Goal: Check status: Check status

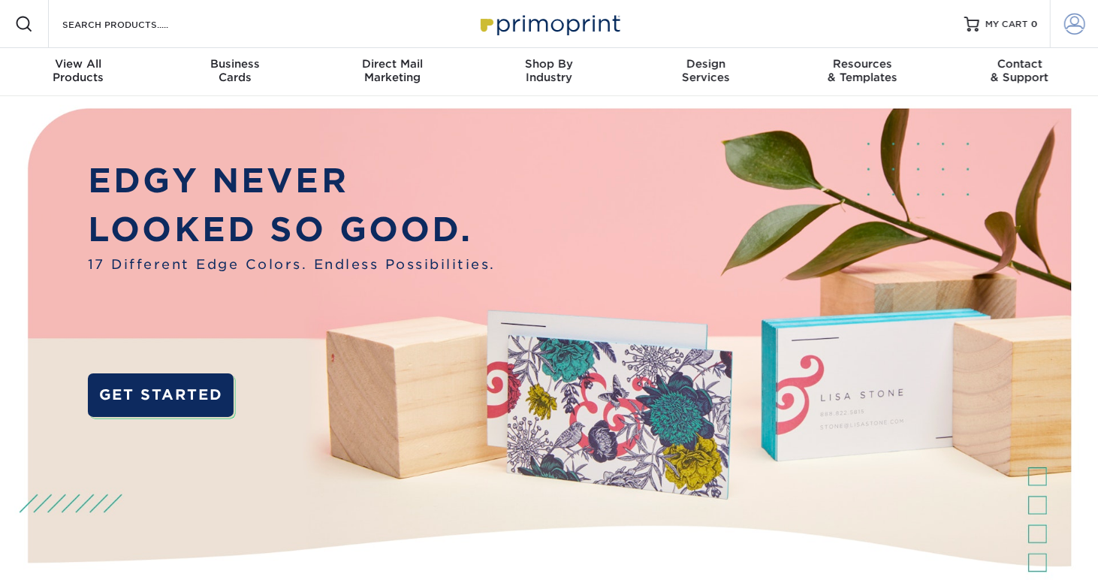
click at [1075, 14] on span at bounding box center [1074, 24] width 21 height 21
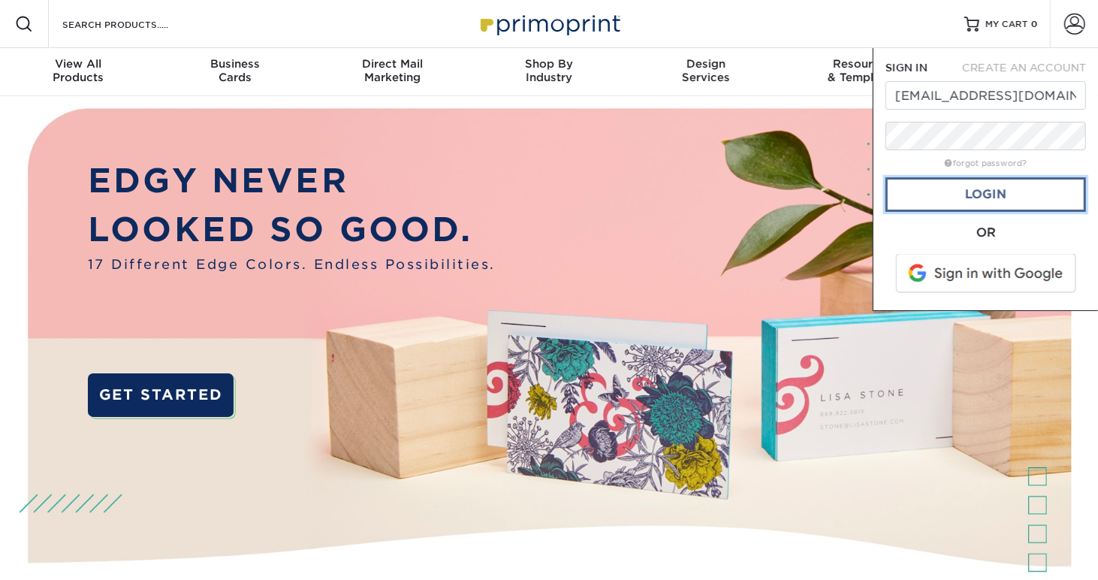
click at [975, 183] on link "Login" at bounding box center [986, 194] width 201 height 35
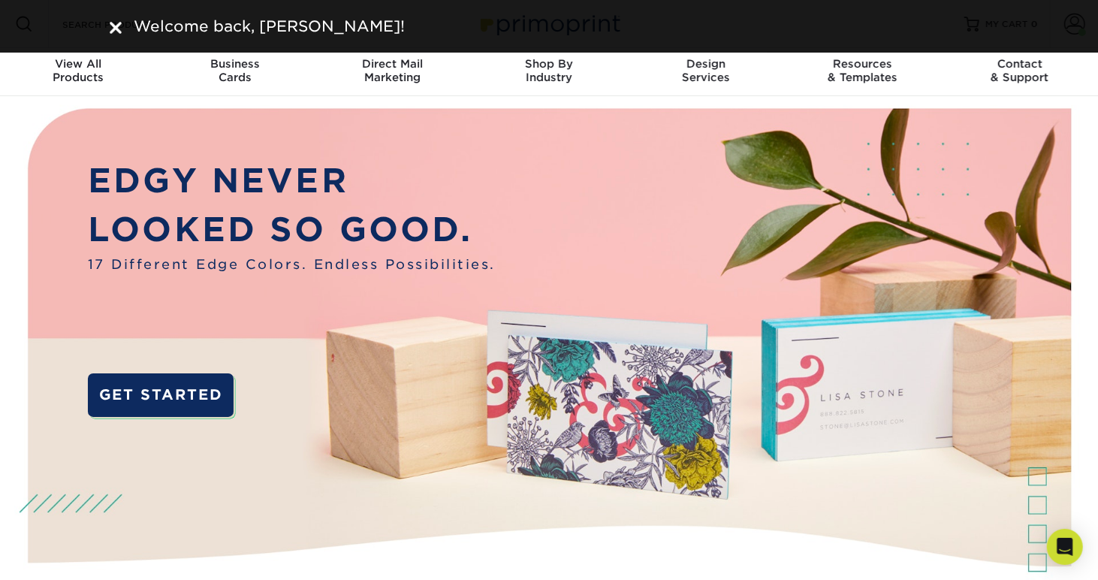
click at [110, 26] on img at bounding box center [116, 28] width 12 height 12
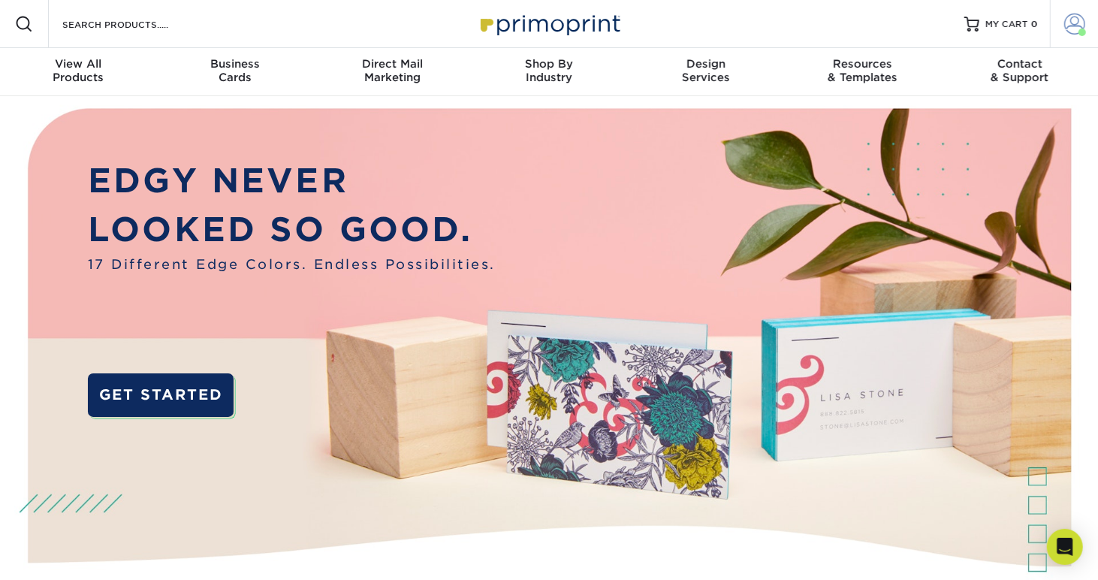
click at [1067, 23] on span at bounding box center [1074, 24] width 21 height 21
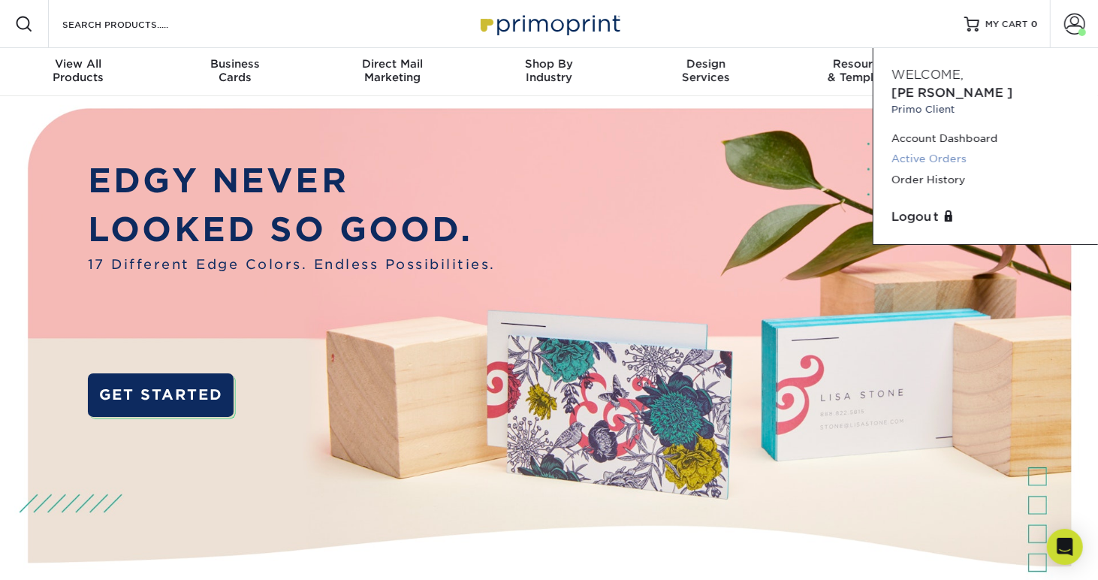
click at [934, 149] on link "Active Orders" at bounding box center [986, 159] width 189 height 20
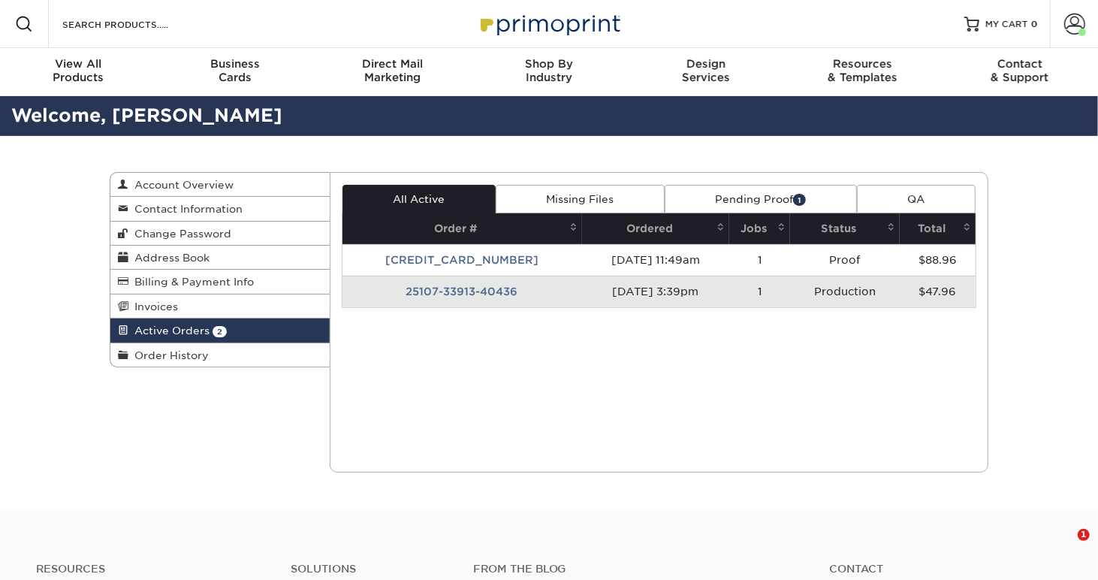
click at [786, 197] on link "Pending Proof 1" at bounding box center [761, 199] width 192 height 29
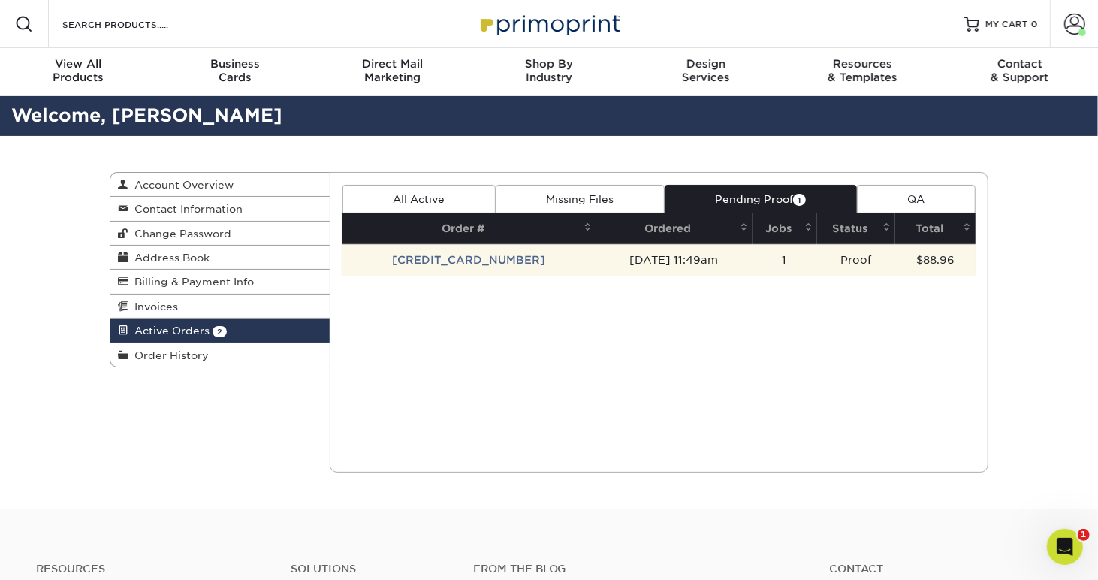
click at [485, 264] on td "25106-114943-40436" at bounding box center [470, 260] width 254 height 32
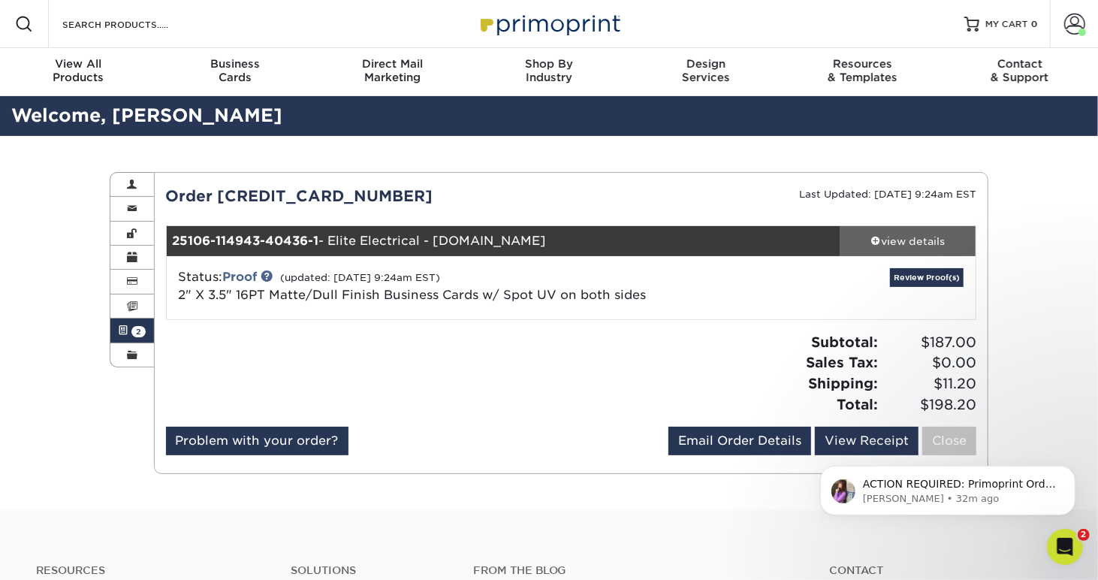
click at [921, 241] on div "view details" at bounding box center [908, 241] width 135 height 15
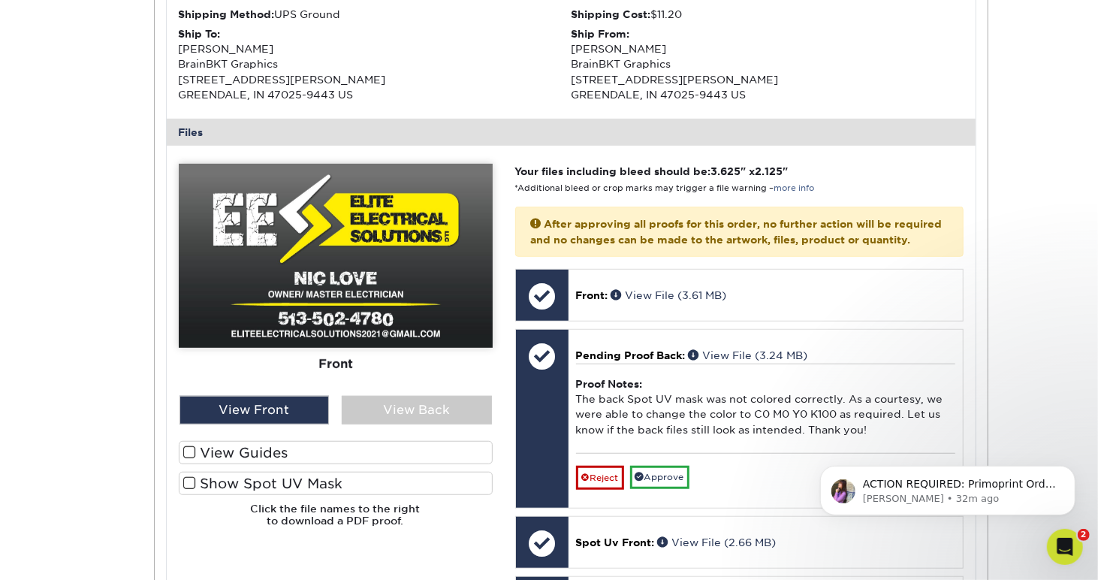
scroll to position [626, 0]
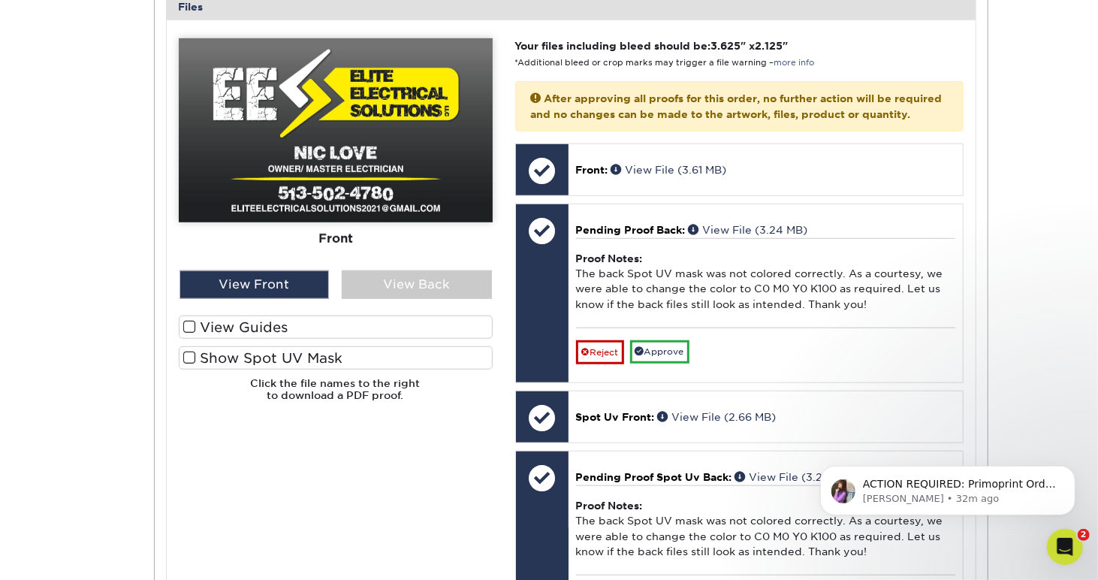
click at [190, 322] on span at bounding box center [189, 327] width 13 height 14
click at [0, 0] on input "View Guides" at bounding box center [0, 0] width 0 height 0
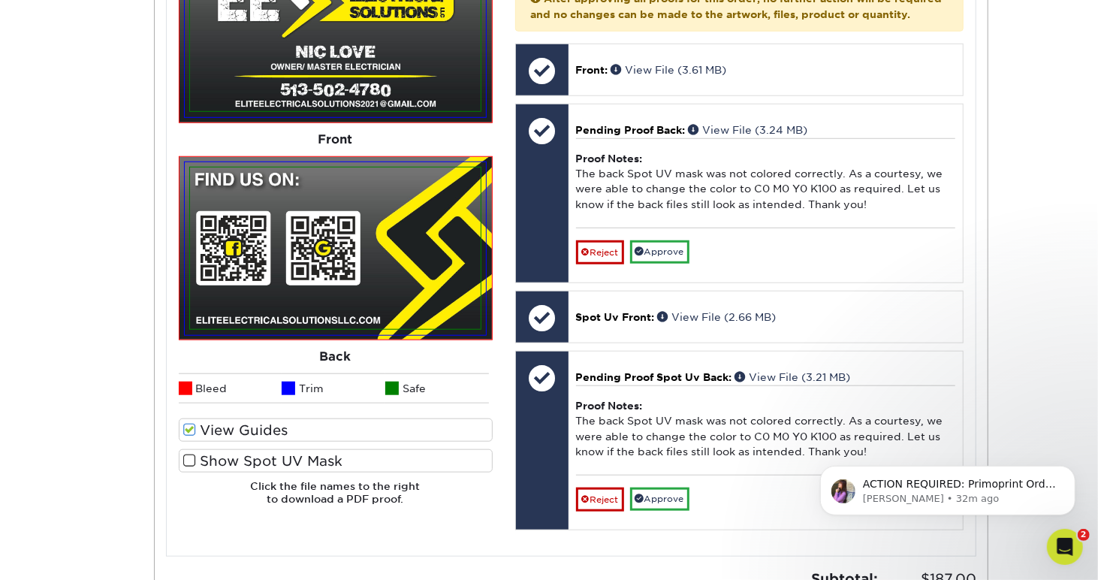
scroll to position [751, 0]
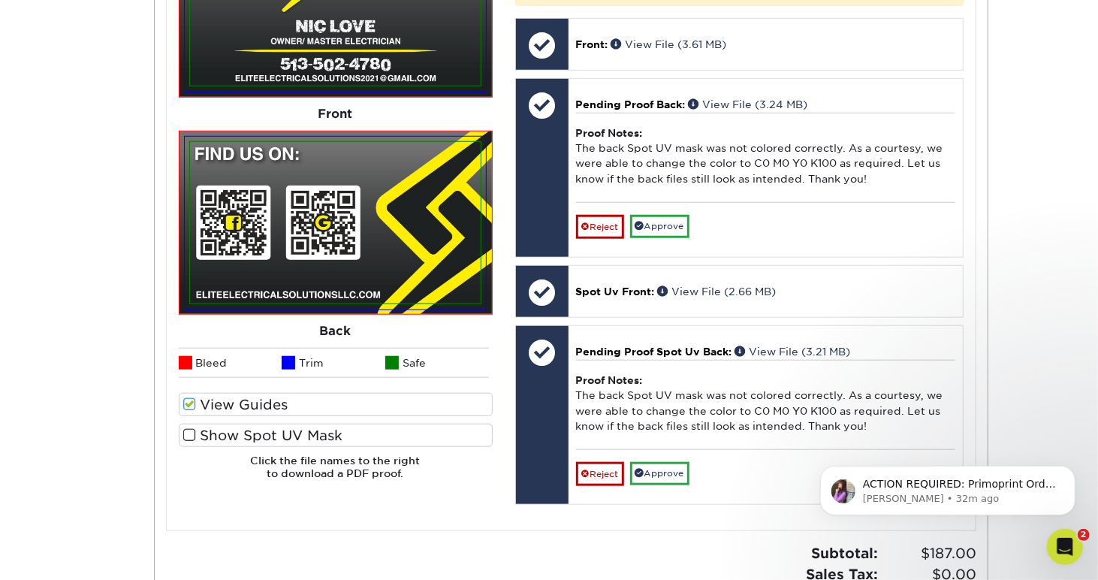
click at [183, 435] on span at bounding box center [189, 435] width 13 height 14
click at [0, 0] on input "Show Spot UV Mask" at bounding box center [0, 0] width 0 height 0
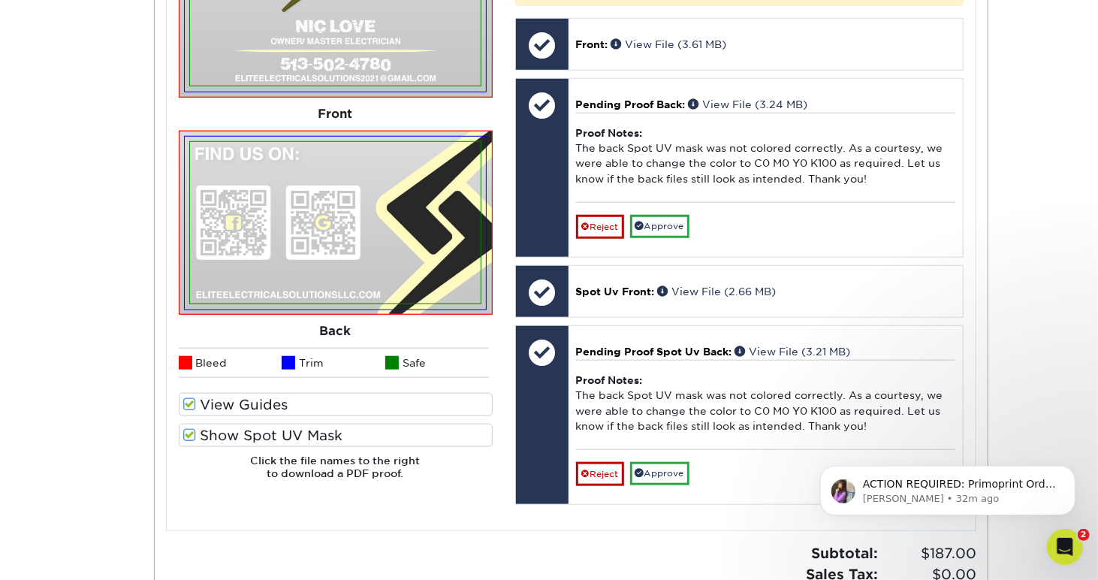
click at [188, 432] on span at bounding box center [189, 435] width 13 height 14
click at [0, 0] on input "Show Spot UV Mask" at bounding box center [0, 0] width 0 height 0
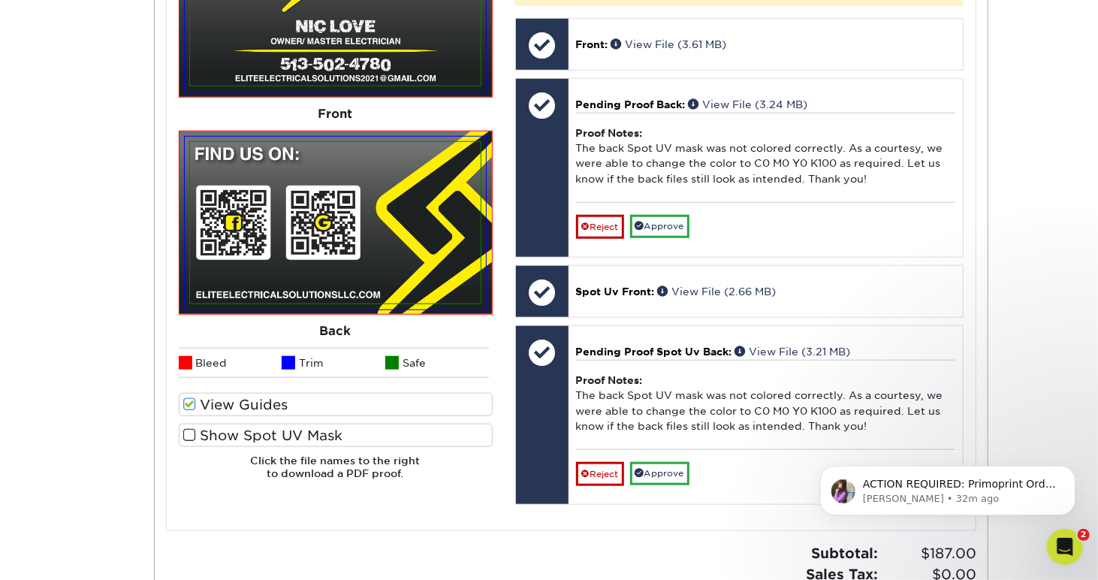
scroll to position [626, 0]
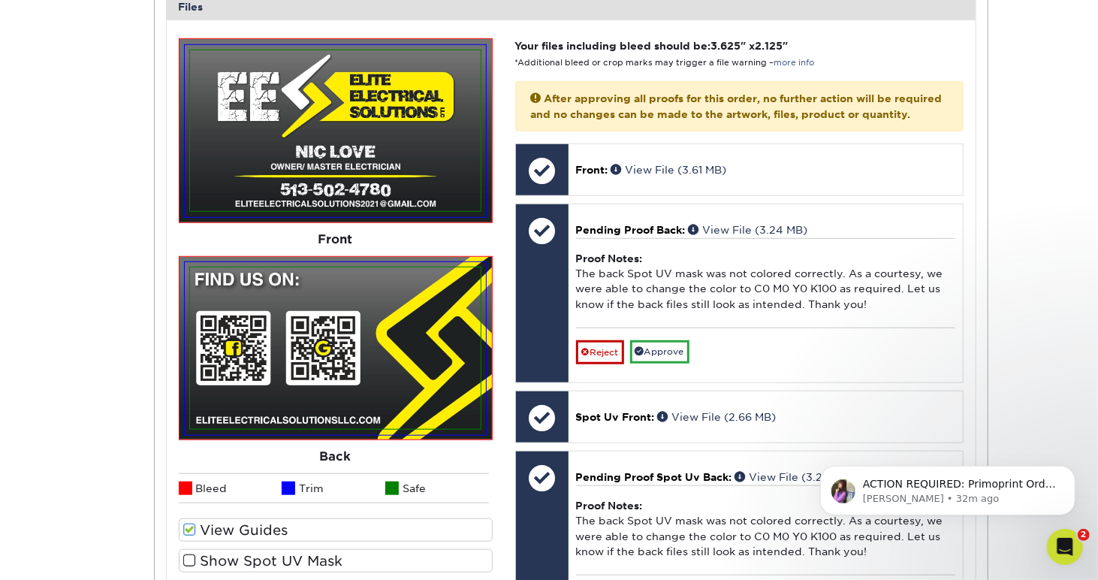
click at [183, 563] on span at bounding box center [189, 561] width 13 height 14
click at [0, 0] on input "Show Spot UV Mask" at bounding box center [0, 0] width 0 height 0
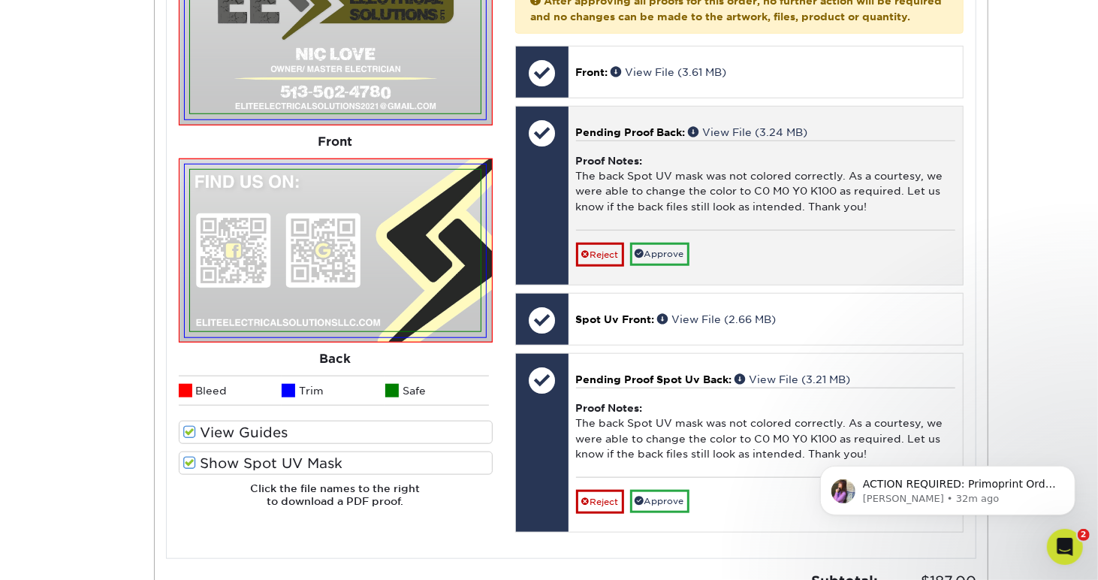
scroll to position [751, 0]
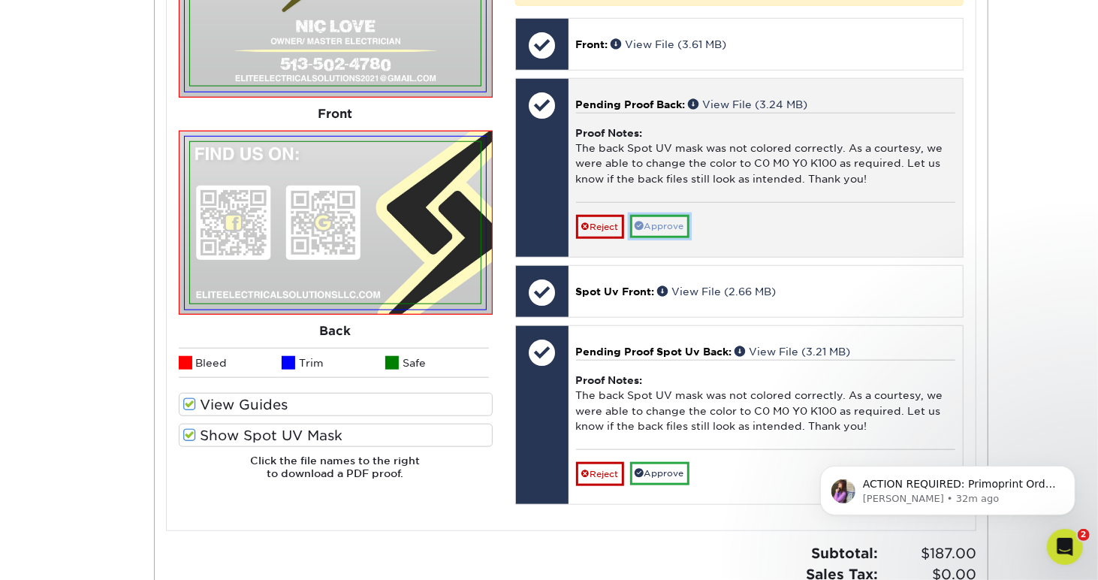
click at [660, 238] on link "Approve" at bounding box center [659, 226] width 59 height 23
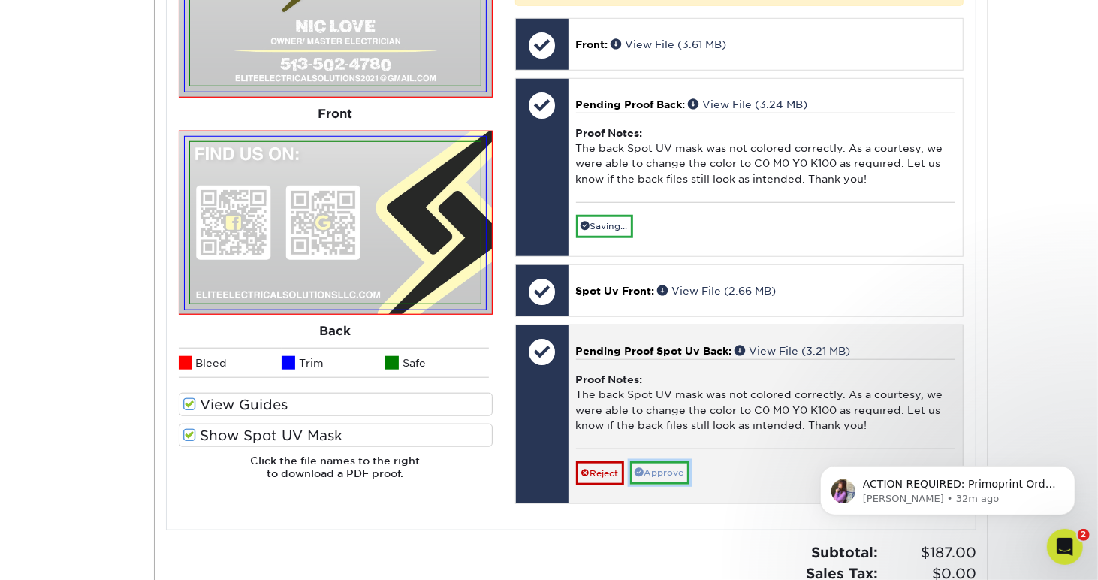
click at [658, 478] on link "Approve" at bounding box center [659, 472] width 59 height 23
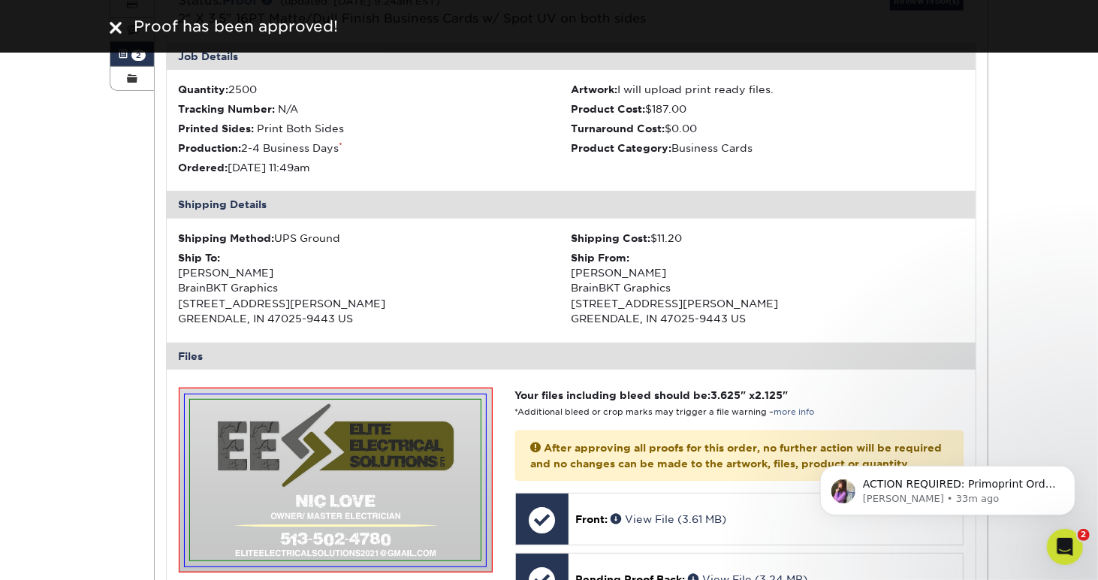
scroll to position [250, 0]
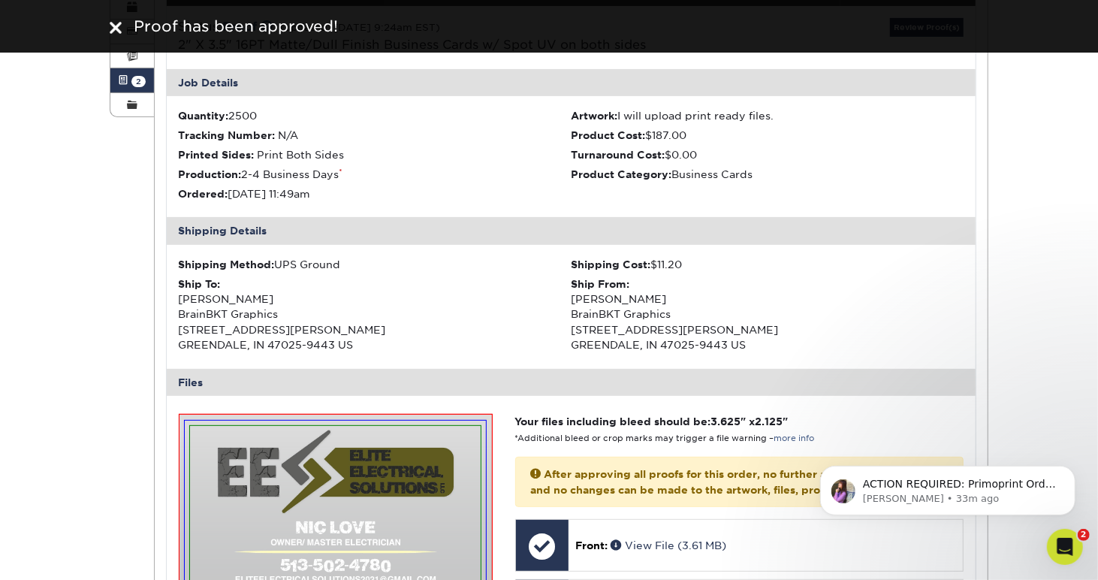
click at [90, 300] on div "Active Orders Account Overview Contact Information Change Password Address Book…" at bounding box center [549, 544] width 1098 height 1316
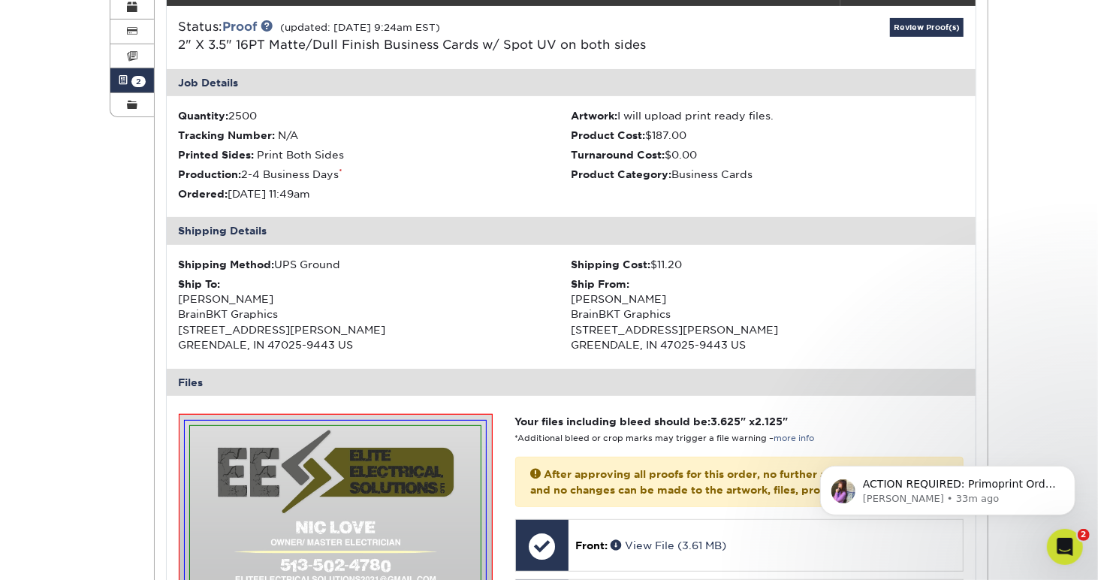
scroll to position [376, 0]
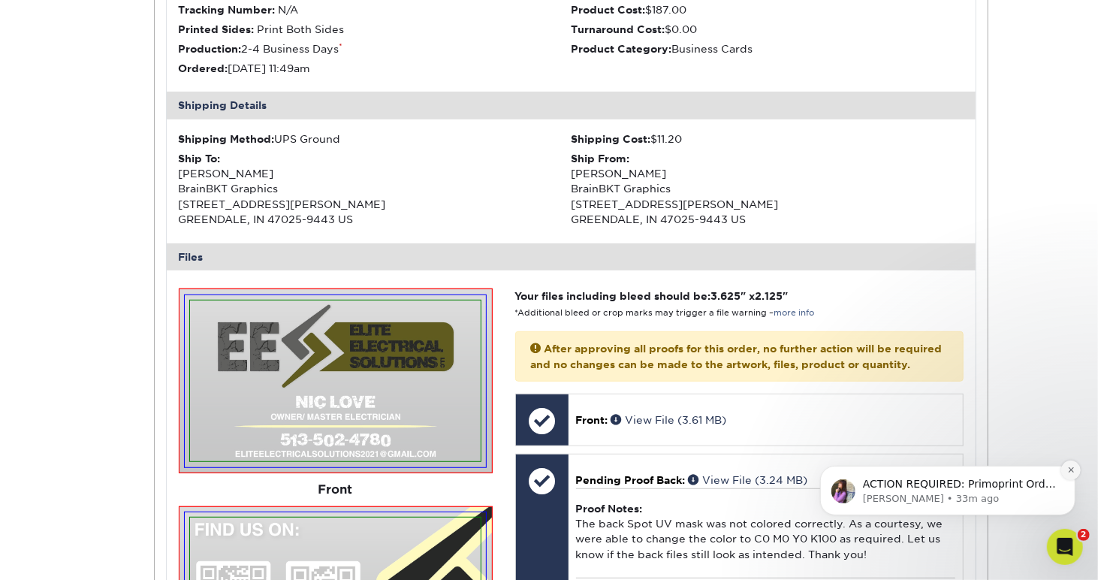
click at [1062, 470] on button "Dismiss notification" at bounding box center [1071, 470] width 20 height 20
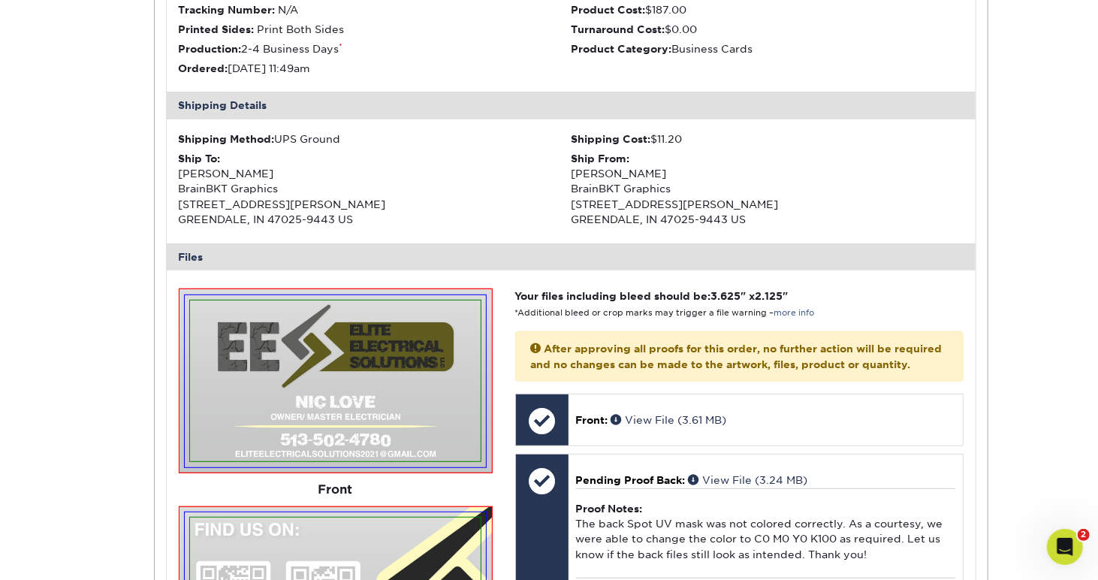
click at [90, 264] on div "Active Orders Account Overview Contact Information Change Password Address Book…" at bounding box center [549, 418] width 1098 height 1316
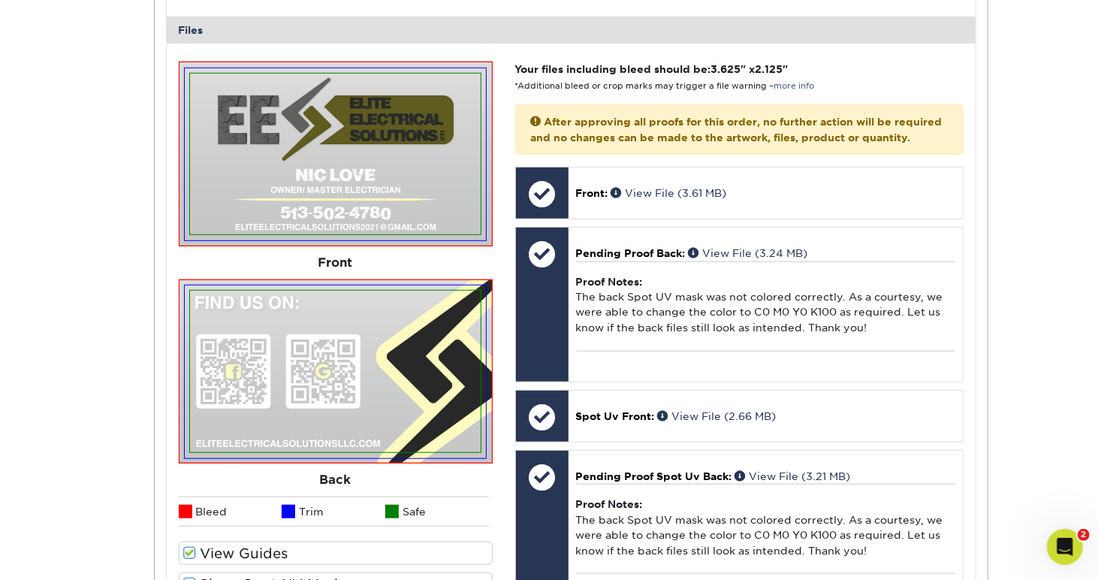
scroll to position [626, 0]
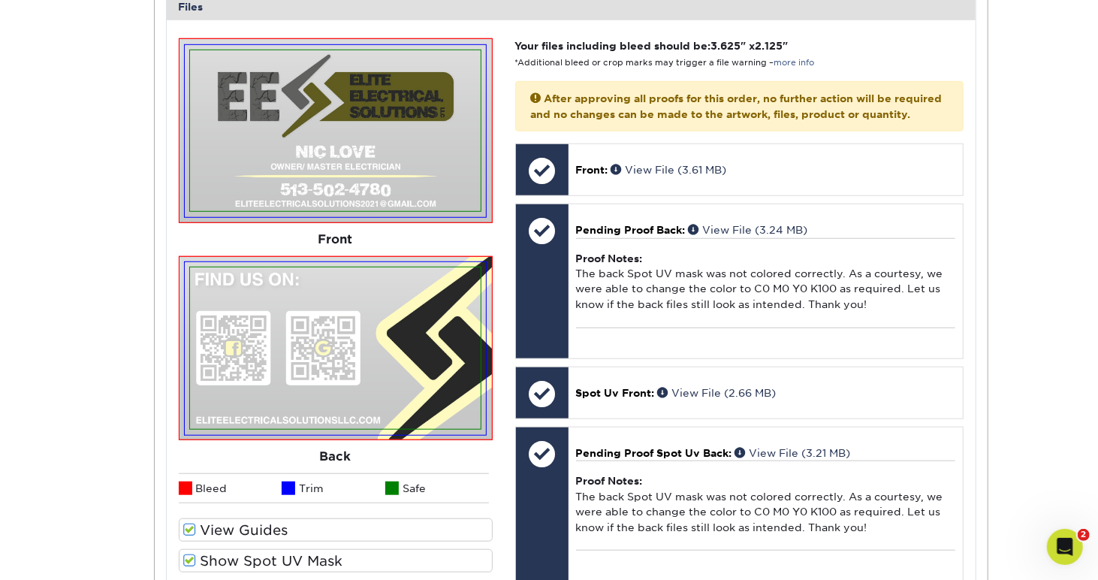
click at [185, 560] on span at bounding box center [189, 561] width 13 height 14
click at [0, 0] on input "Show Spot UV Mask" at bounding box center [0, 0] width 0 height 0
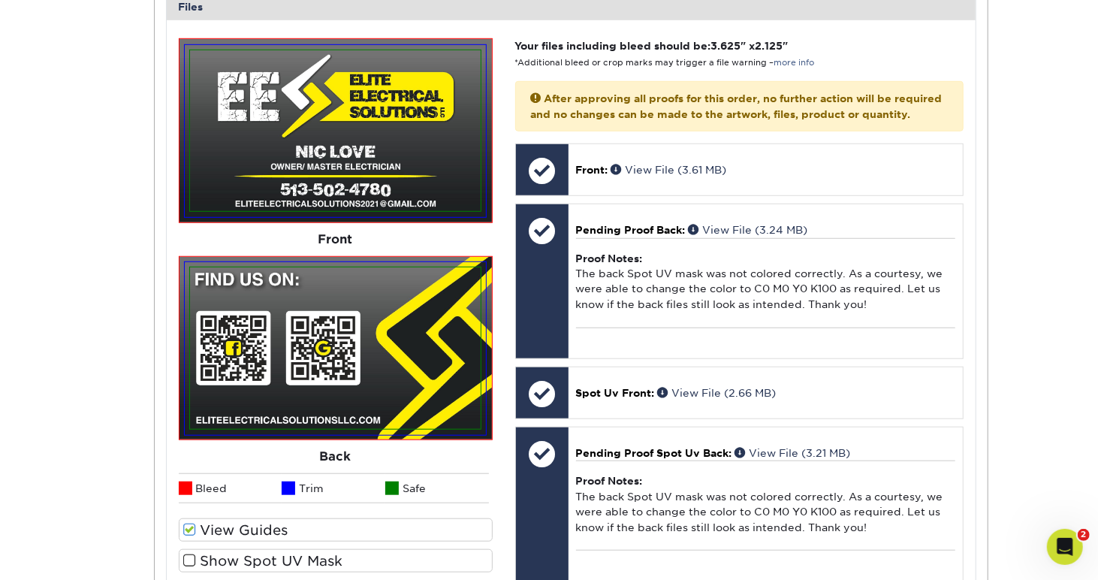
click at [183, 560] on span at bounding box center [189, 561] width 13 height 14
click at [0, 0] on input "Show Spot UV Mask" at bounding box center [0, 0] width 0 height 0
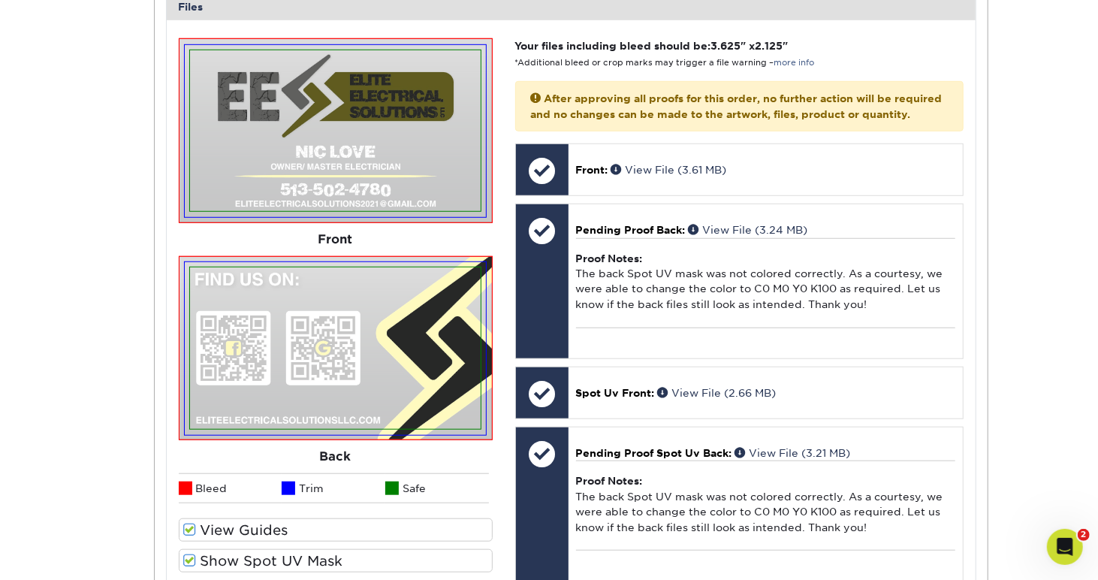
click at [188, 555] on span at bounding box center [189, 561] width 13 height 14
click at [0, 0] on input "Show Spot UV Mask" at bounding box center [0, 0] width 0 height 0
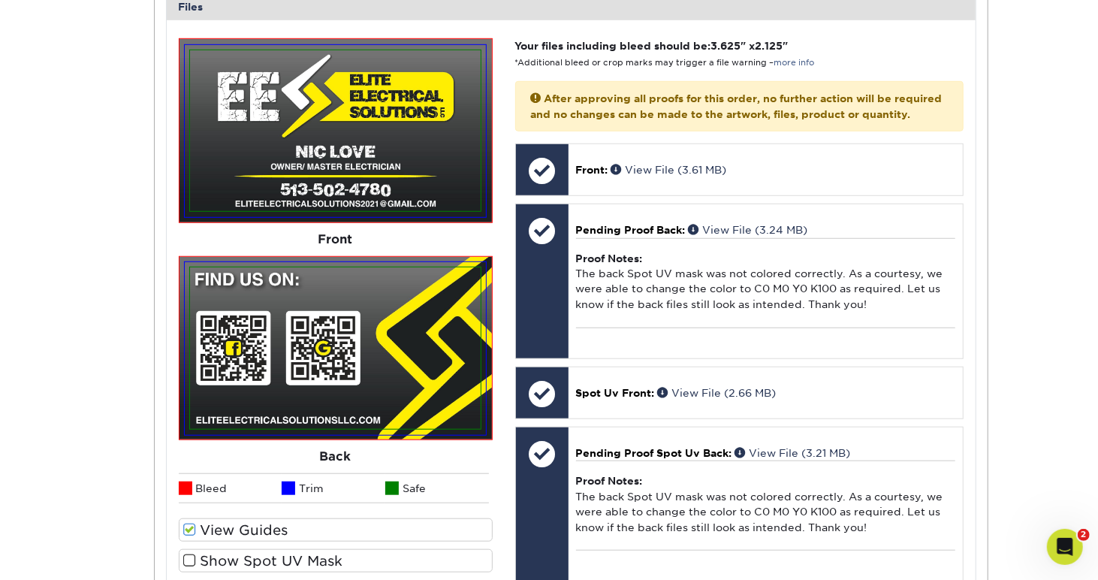
click at [188, 554] on span at bounding box center [189, 561] width 13 height 14
click at [0, 0] on input "Show Spot UV Mask" at bounding box center [0, 0] width 0 height 0
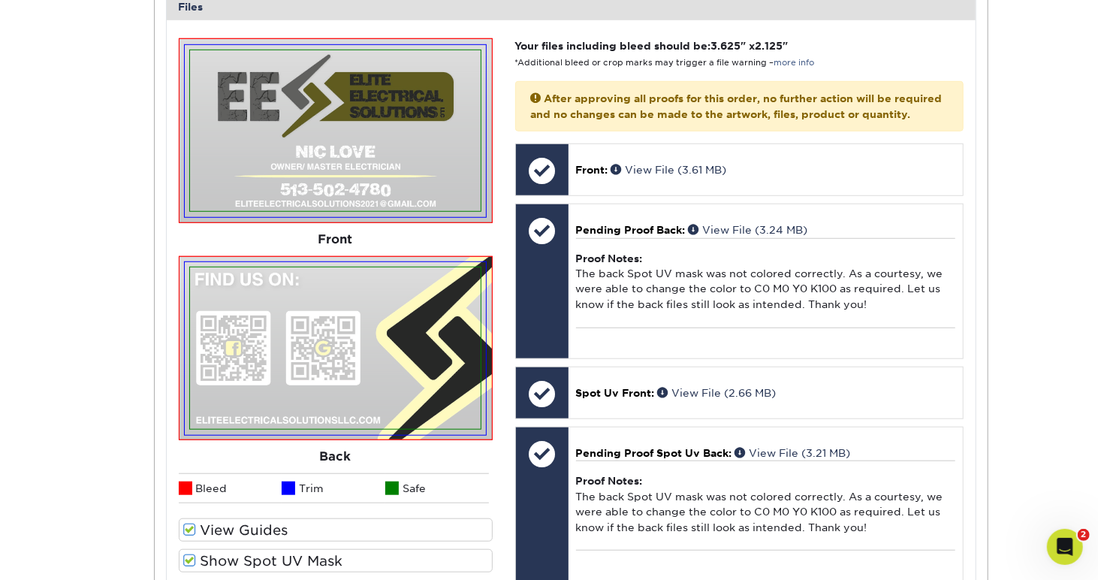
click at [188, 560] on span at bounding box center [189, 561] width 13 height 14
click at [0, 0] on input "Show Spot UV Mask" at bounding box center [0, 0] width 0 height 0
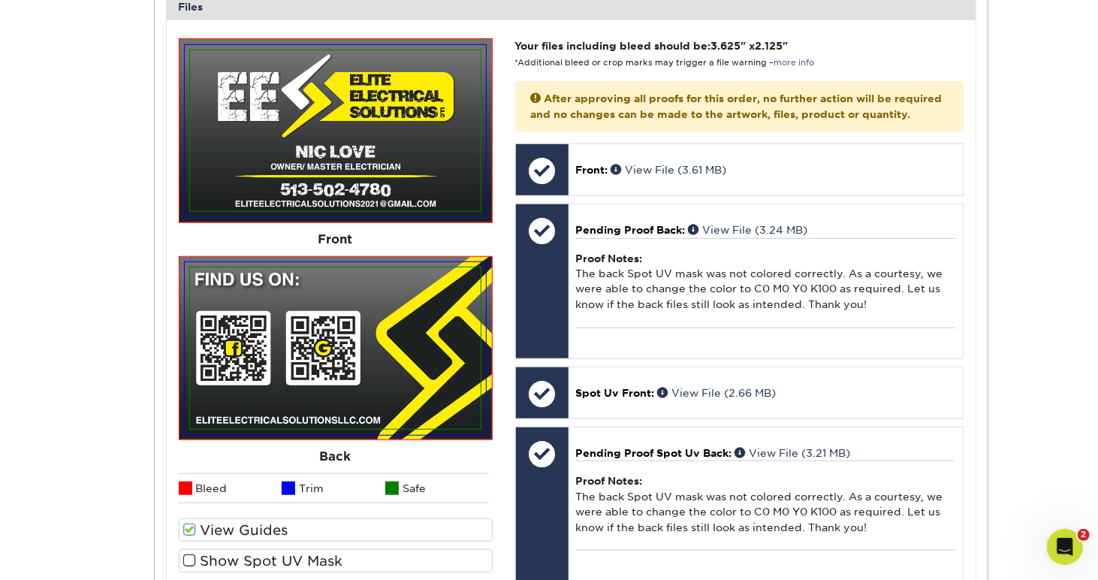
click at [75, 445] on div "Active Orders Account Overview Contact Information Change Password Address Book…" at bounding box center [549, 168] width 1098 height 1316
